Goal: Information Seeking & Learning: Learn about a topic

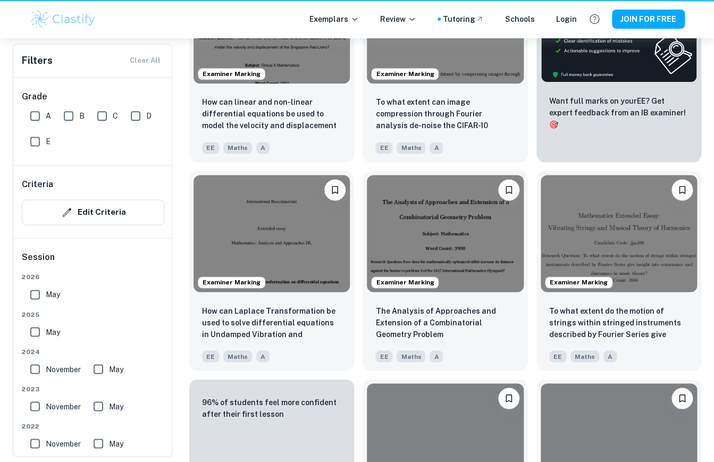
scroll to position [158, 0]
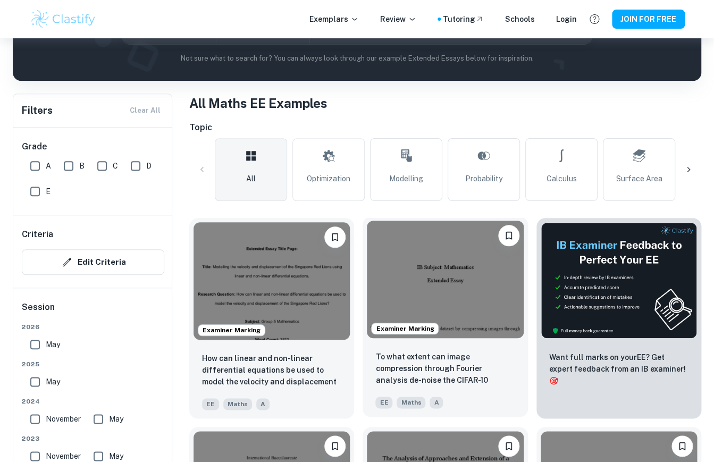
click at [435, 360] on p "To what extent can image compression through Fourier analysis de-noise the CIFA…" at bounding box center [444, 369] width 139 height 36
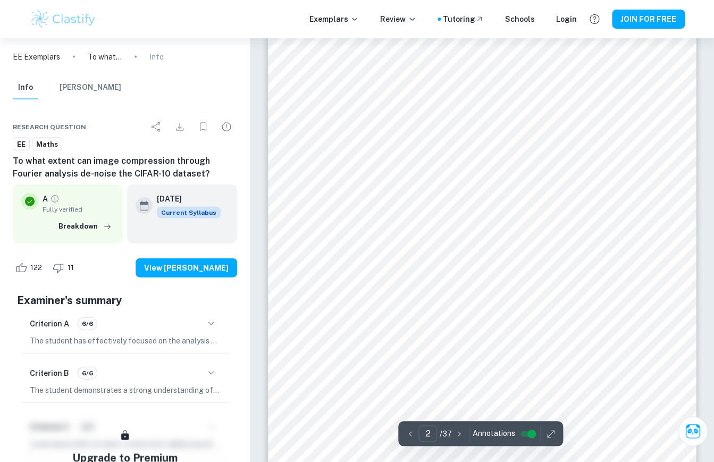
scroll to position [748, 0]
type input "5"
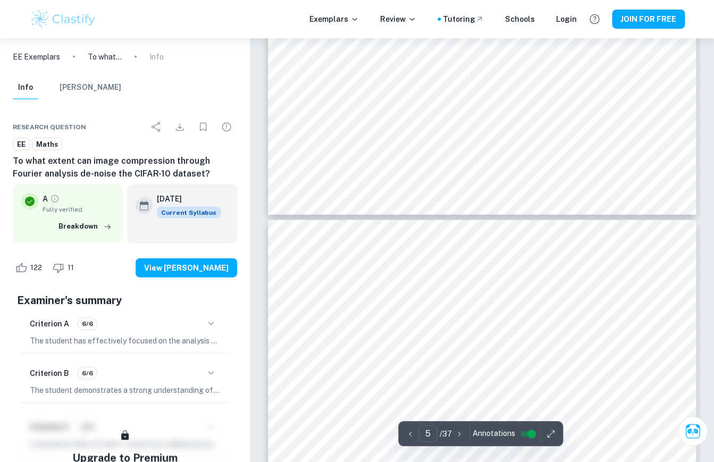
scroll to position [2205, 0]
